Goal: Transaction & Acquisition: Purchase product/service

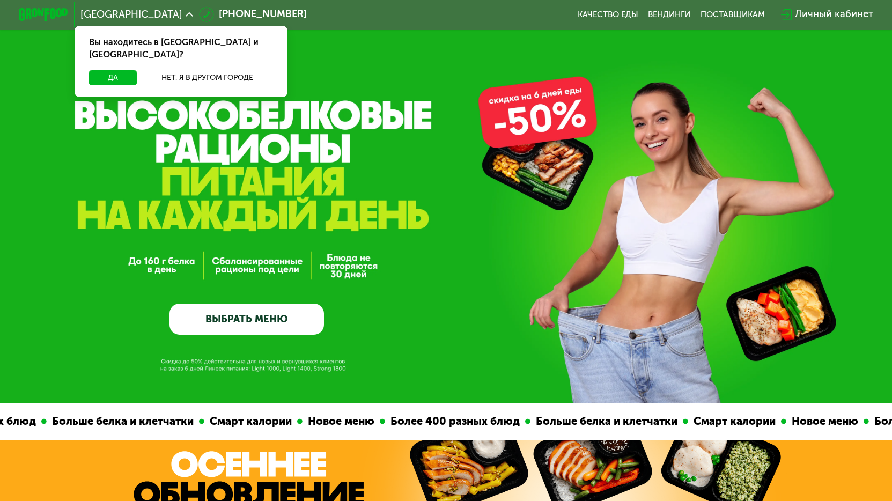
click at [252, 323] on link "ВЫБРАТЬ МЕНЮ" at bounding box center [247, 319] width 155 height 31
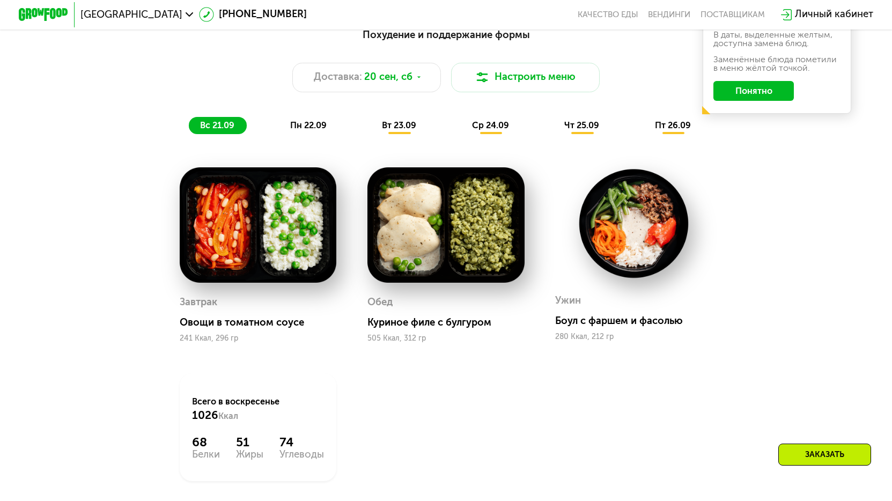
scroll to position [892, 0]
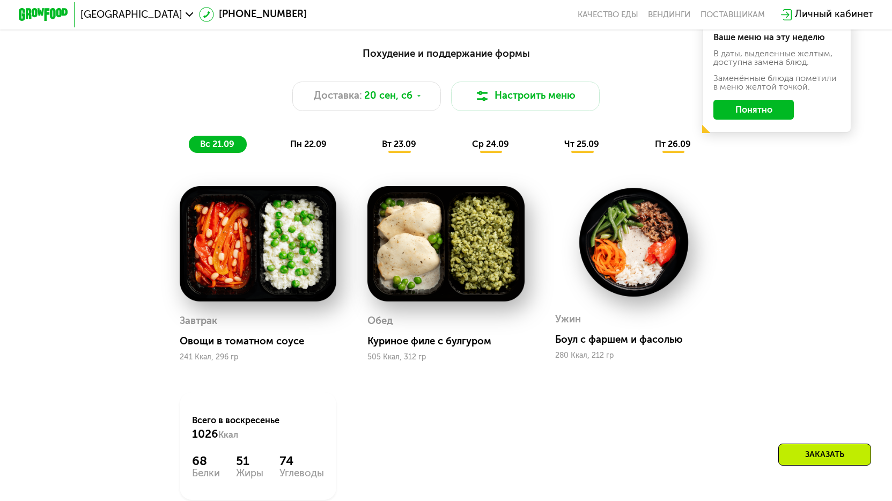
click at [308, 149] on span "пн 22.09" at bounding box center [308, 144] width 36 height 10
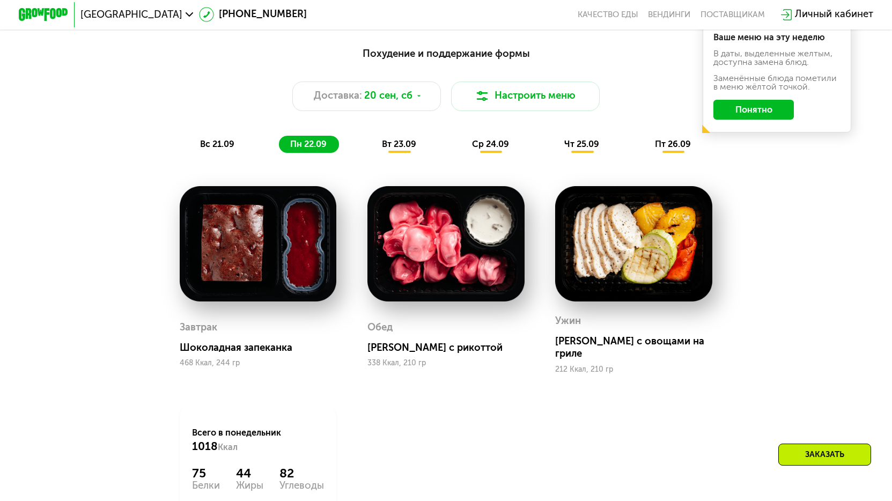
click at [397, 149] on span "вт 23.09" at bounding box center [399, 144] width 34 height 10
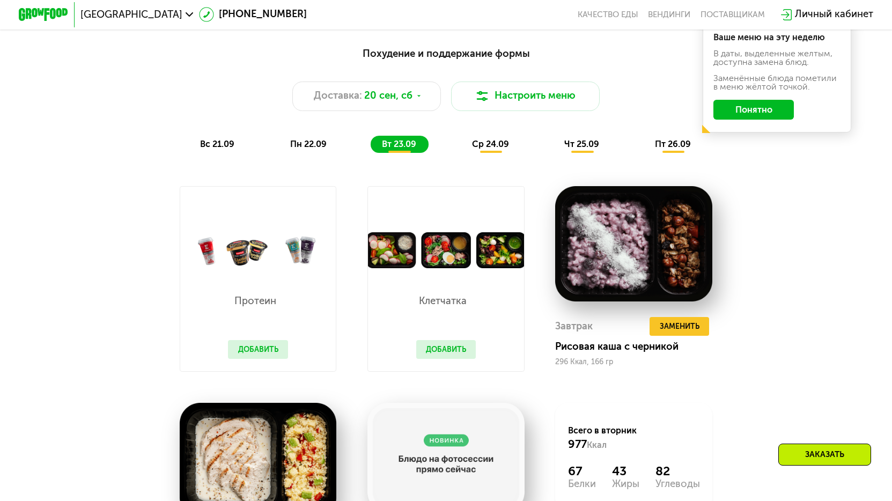
click at [494, 149] on span "ср 24.09" at bounding box center [490, 144] width 37 height 10
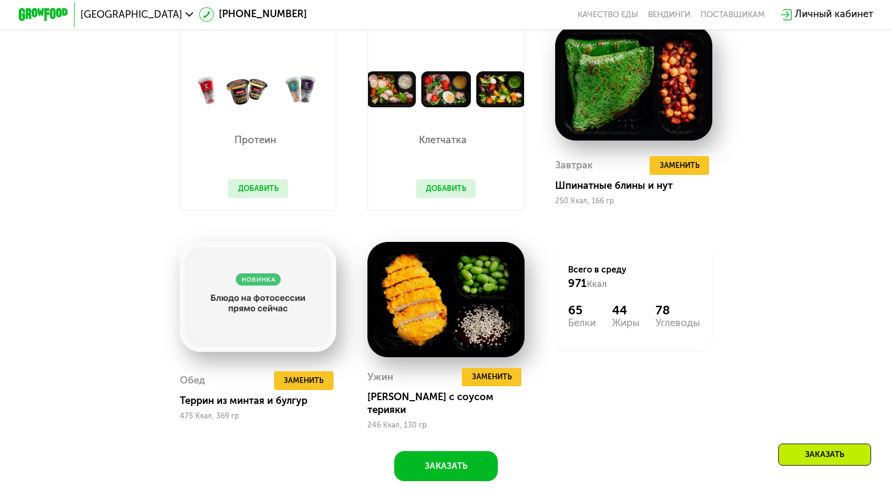
scroll to position [731, 0]
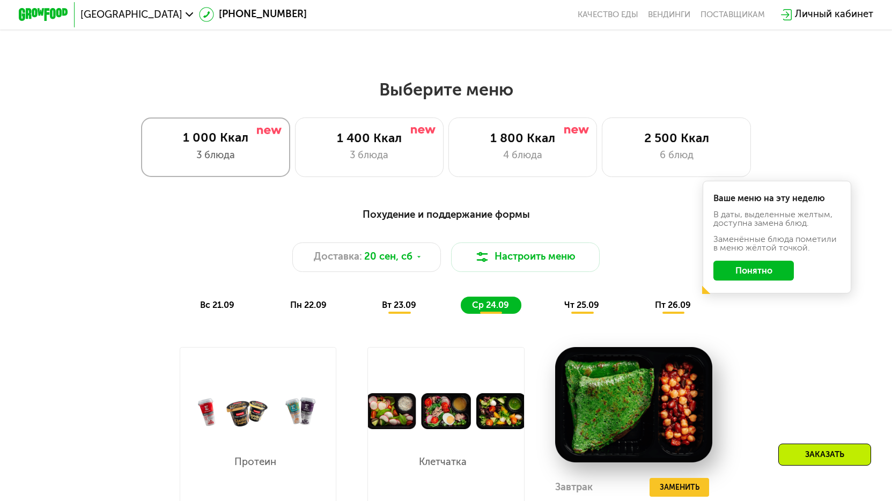
click at [223, 143] on div "1 000 Ккал" at bounding box center [215, 137] width 123 height 15
click at [578, 310] on span "чт 25.09" at bounding box center [582, 305] width 35 height 10
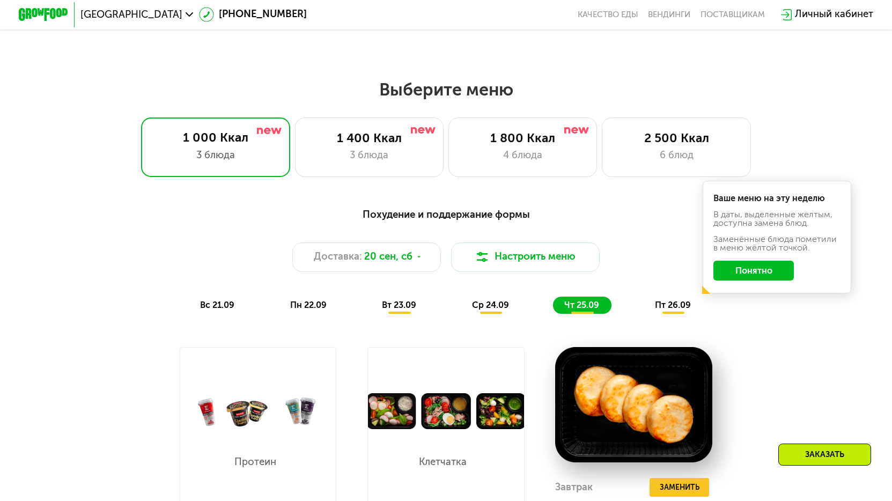
click at [683, 310] on span "пт 26.09" at bounding box center [673, 305] width 36 height 10
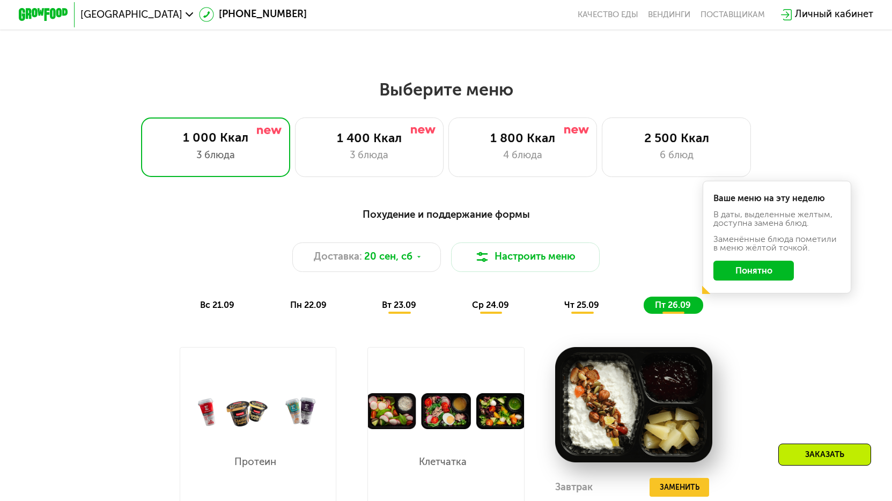
click at [214, 309] on span "вс 21.09" at bounding box center [217, 305] width 34 height 10
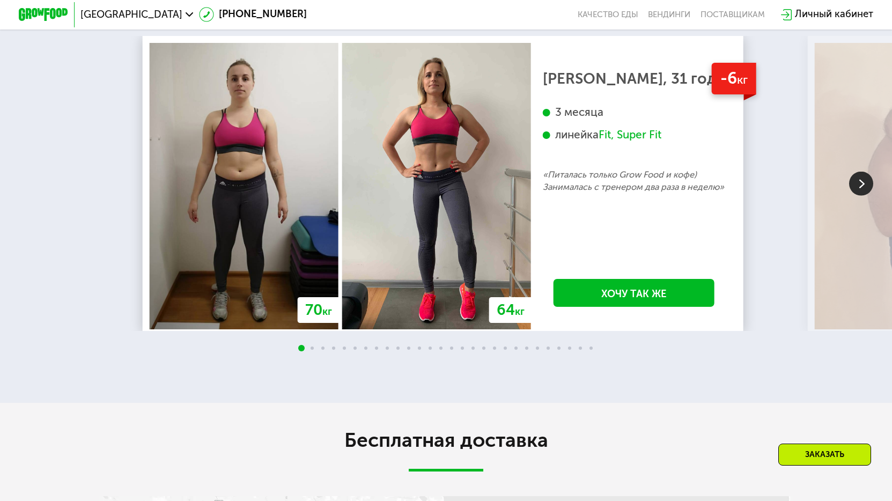
scroll to position [2233, 0]
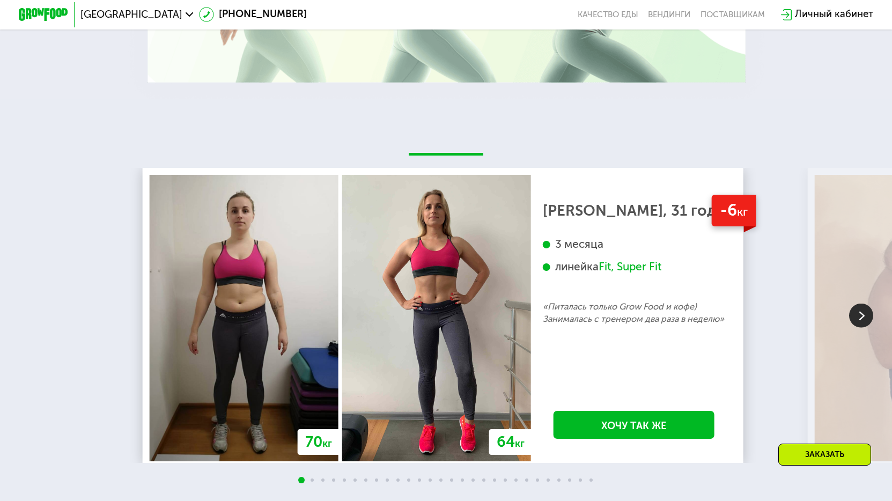
click at [854, 328] on img at bounding box center [861, 316] width 24 height 24
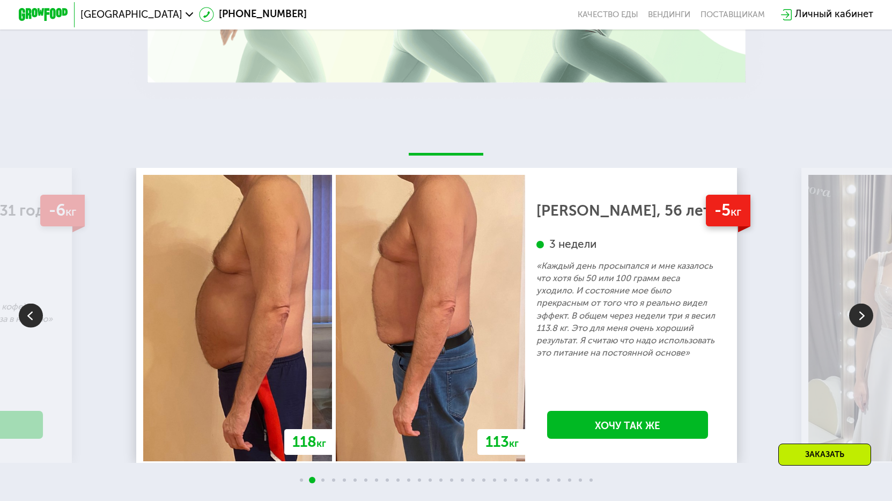
click at [854, 328] on img at bounding box center [861, 316] width 24 height 24
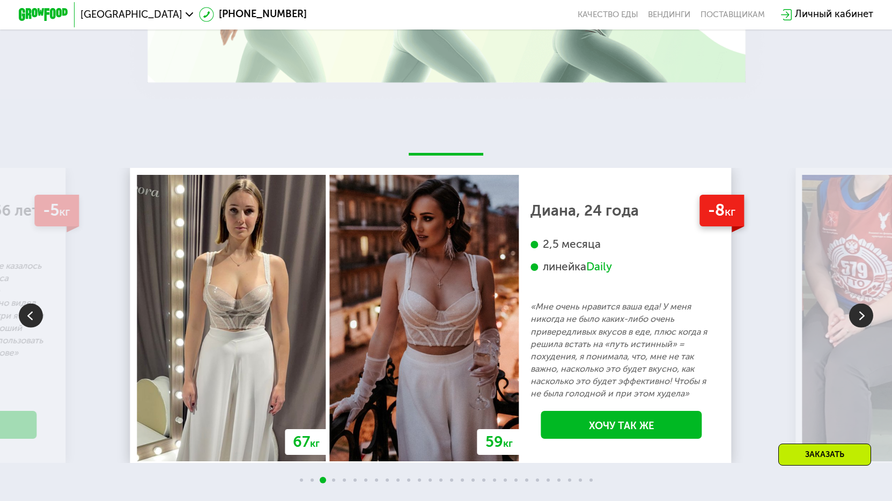
click at [854, 328] on img at bounding box center [861, 316] width 24 height 24
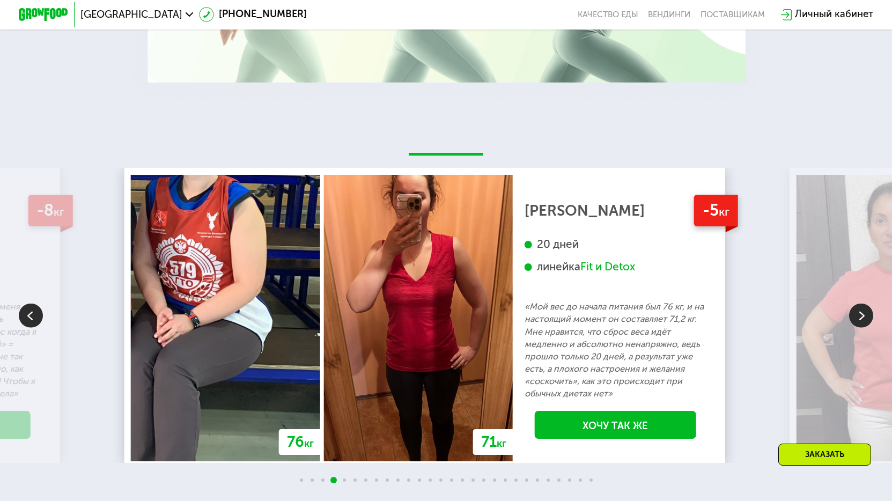
click at [854, 328] on img at bounding box center [861, 316] width 24 height 24
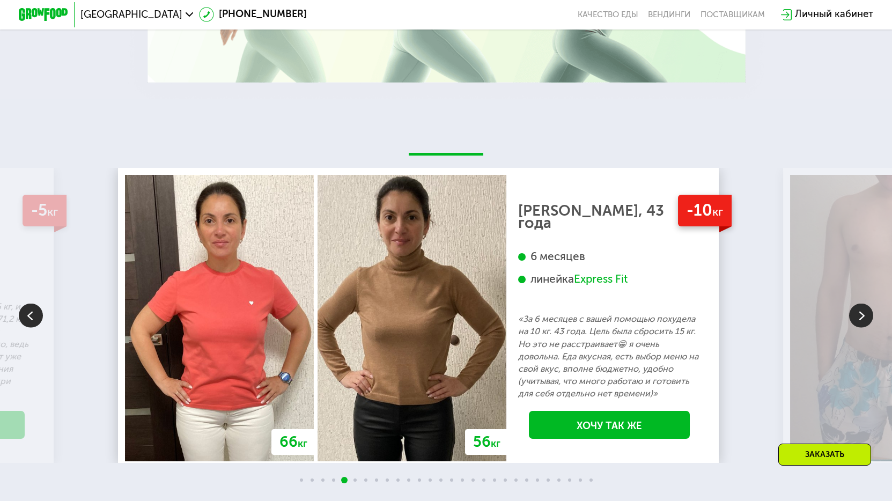
click at [854, 328] on img at bounding box center [861, 316] width 24 height 24
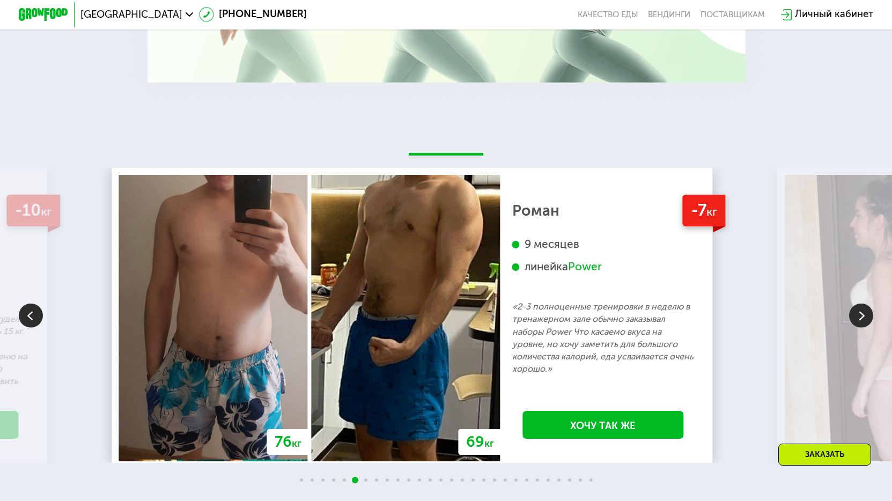
click at [853, 328] on img at bounding box center [861, 316] width 24 height 24
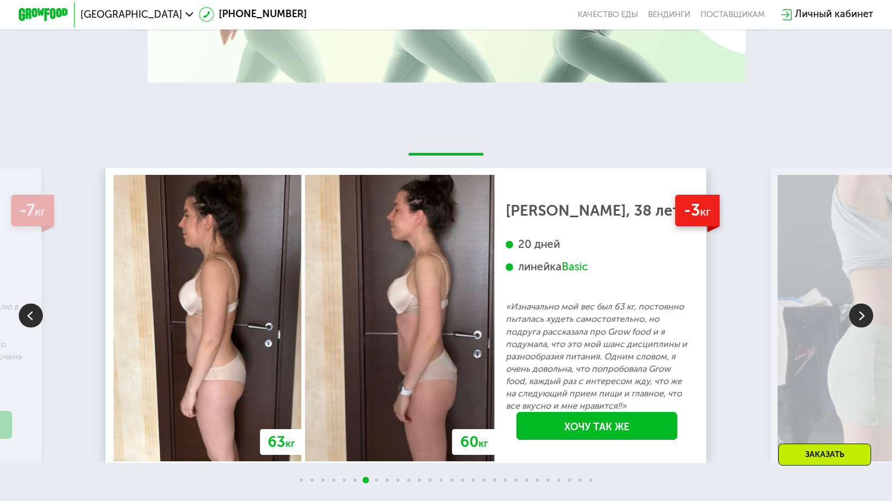
click at [853, 328] on img at bounding box center [861, 316] width 24 height 24
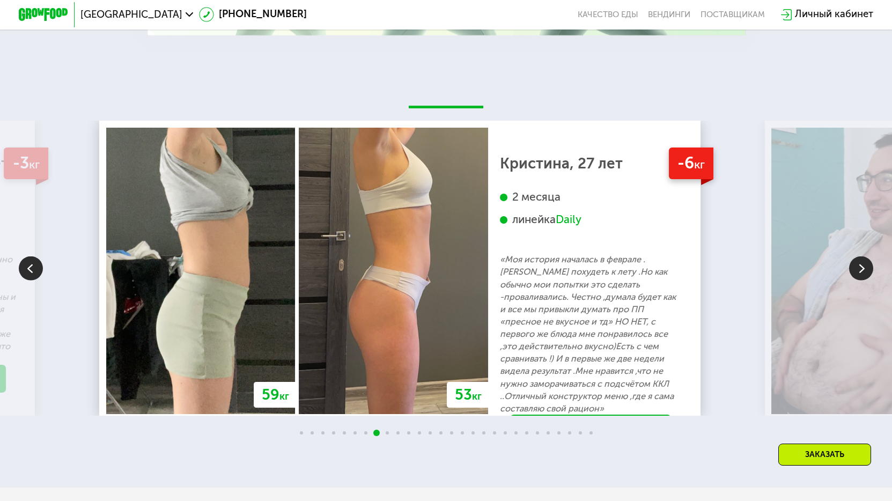
scroll to position [2341, 0]
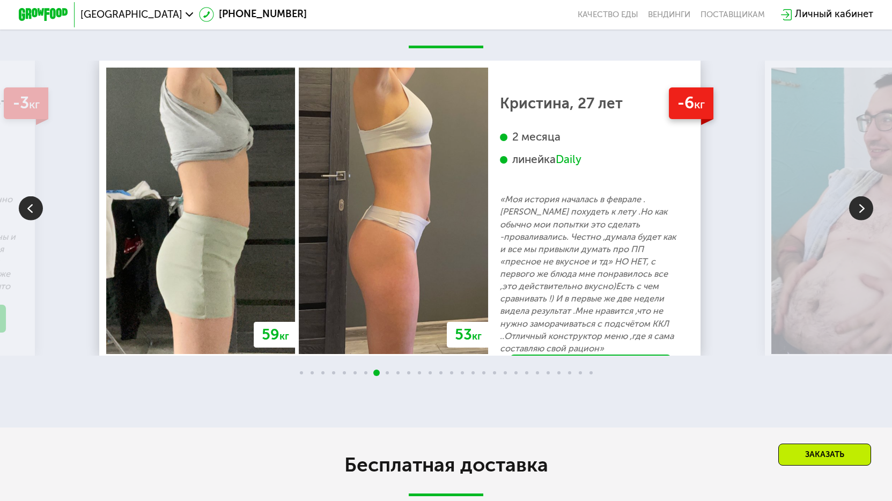
click at [863, 221] on img at bounding box center [861, 208] width 24 height 24
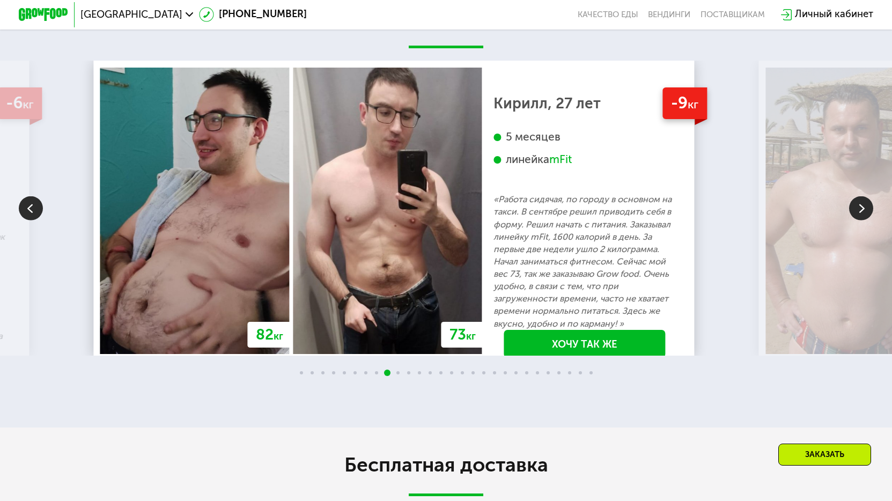
click at [29, 221] on img at bounding box center [31, 208] width 24 height 24
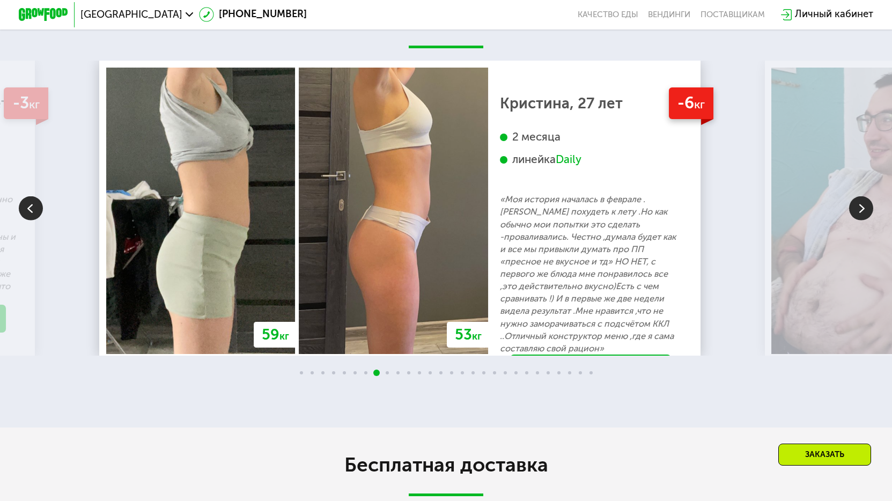
click at [582, 167] on div "Daily" at bounding box center [569, 159] width 26 height 14
click at [659, 366] on link "Хочу так же" at bounding box center [590, 369] width 161 height 28
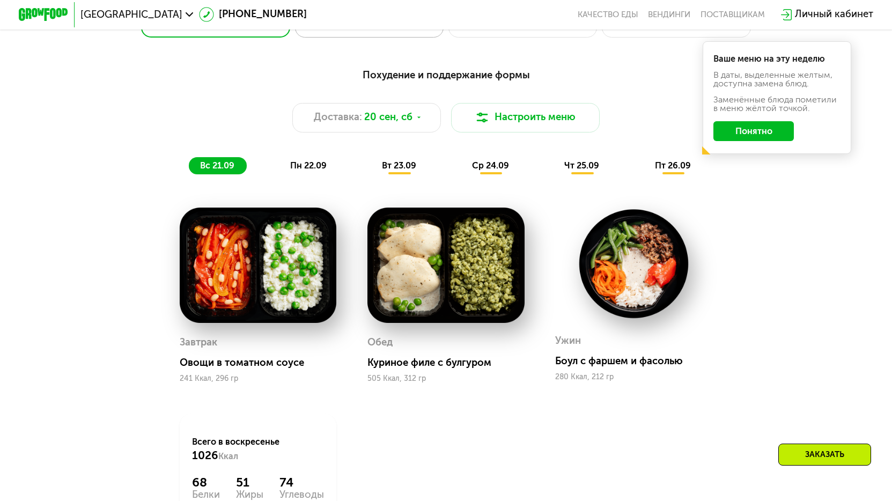
scroll to position [919, 0]
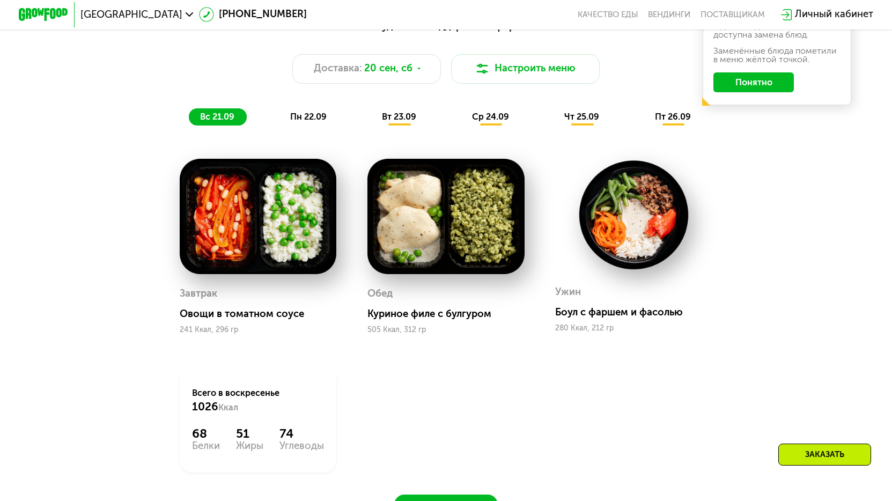
click at [313, 121] on span "пн 22.09" at bounding box center [308, 117] width 36 height 10
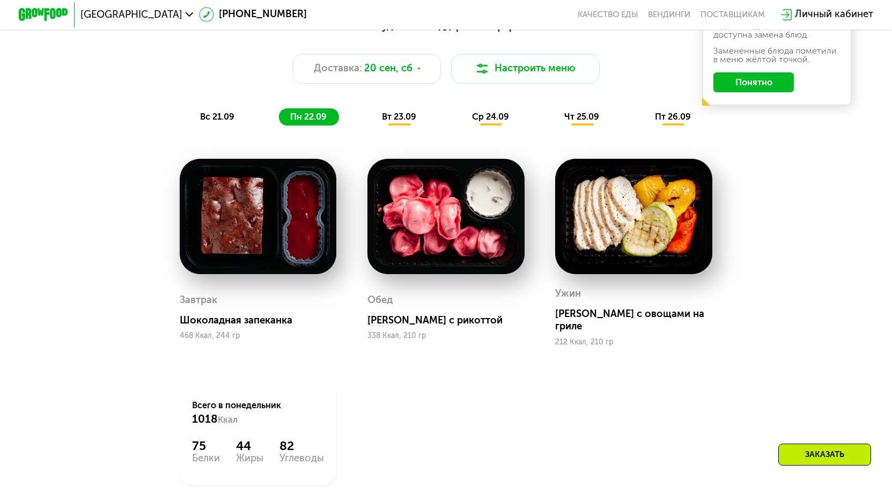
click at [402, 122] on span "вт 23.09" at bounding box center [399, 117] width 34 height 10
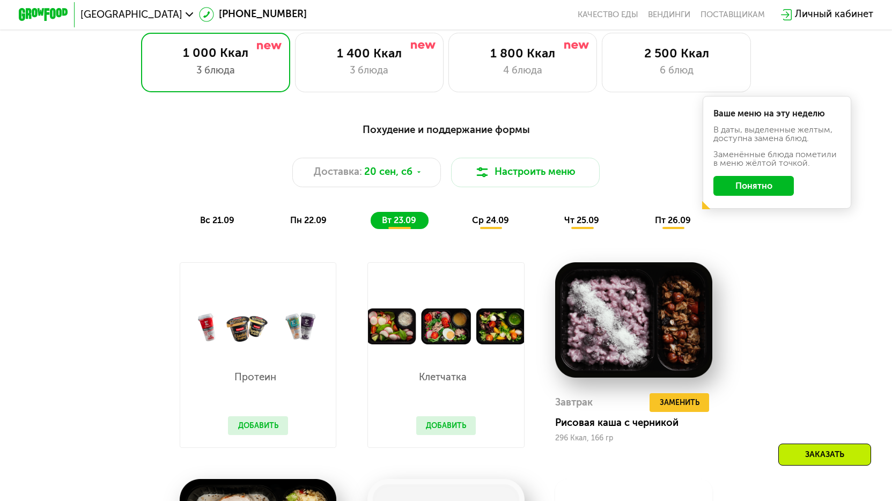
scroll to position [812, 0]
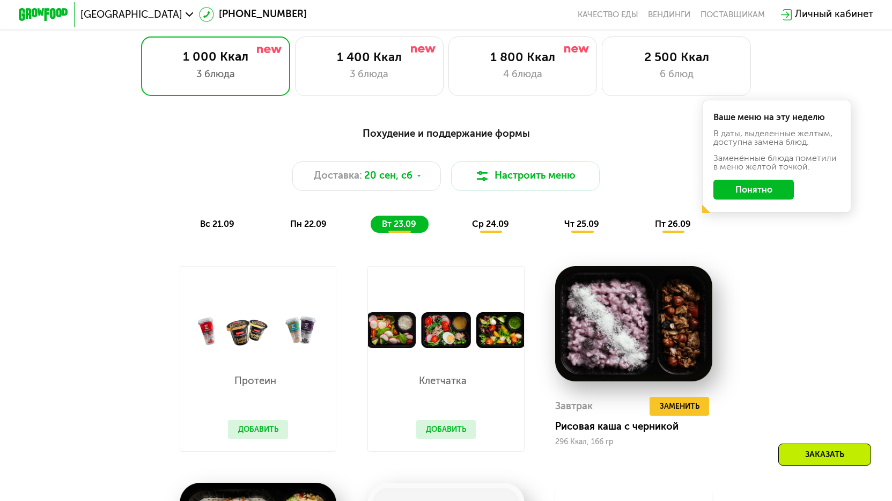
click at [500, 229] on span "ср 24.09" at bounding box center [490, 224] width 37 height 10
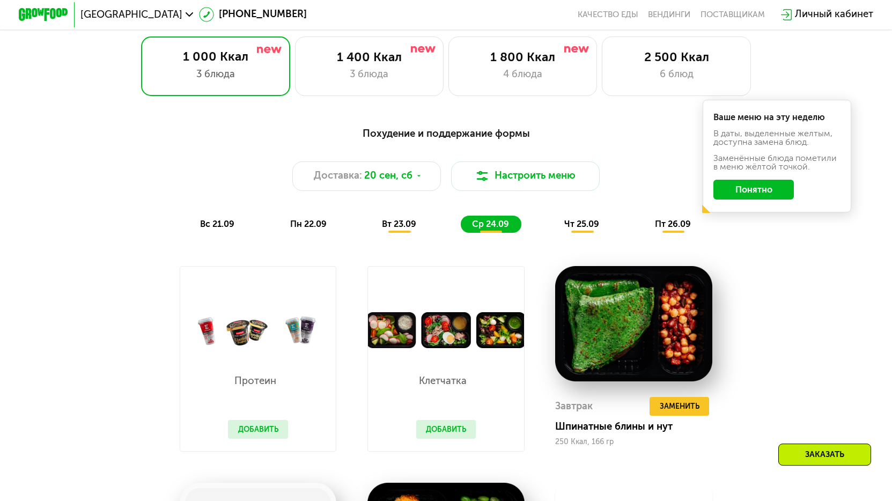
click at [583, 229] on span "чт 25.09" at bounding box center [582, 224] width 35 height 10
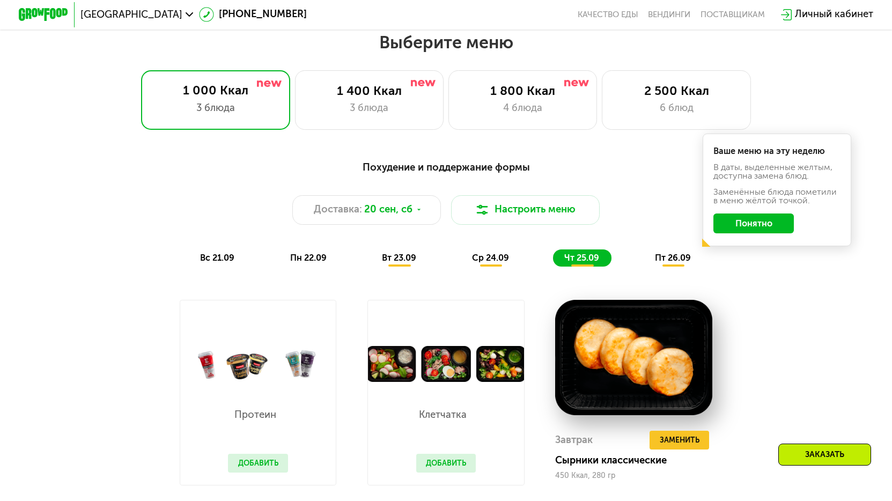
scroll to position [758, 0]
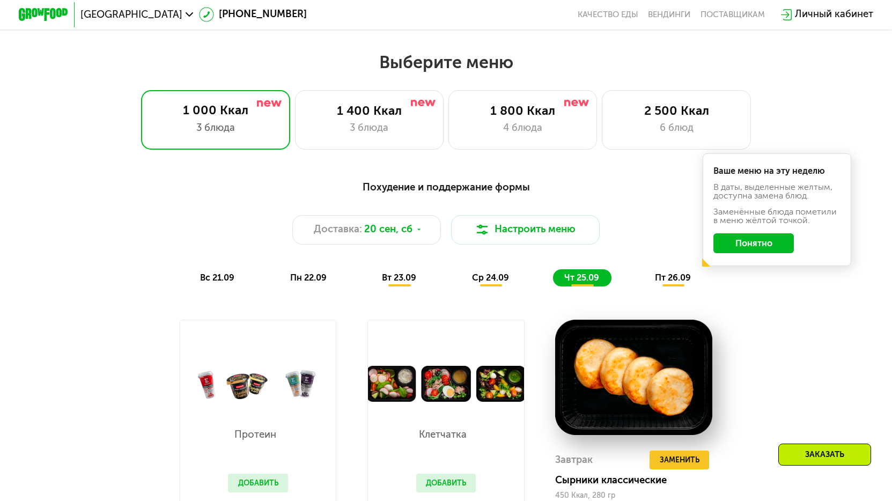
click at [679, 282] on span "пт 26.09" at bounding box center [673, 278] width 36 height 10
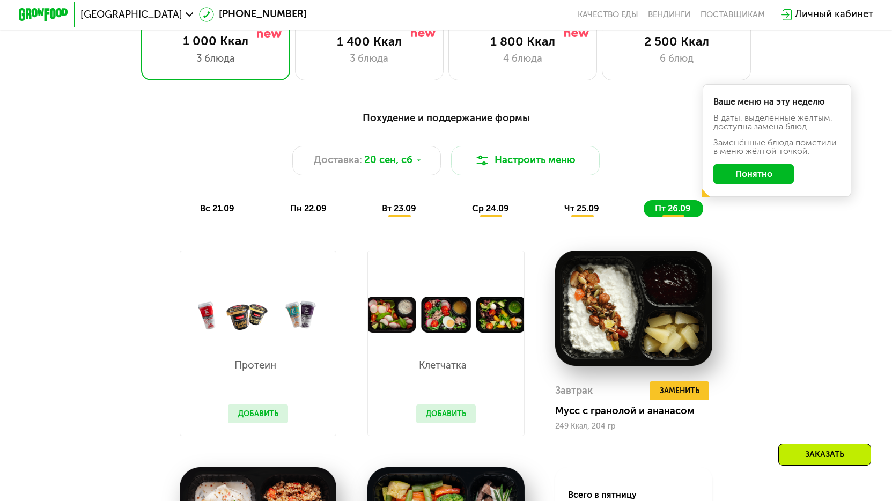
scroll to position [597, 0]
